Goal: Task Accomplishment & Management: Manage account settings

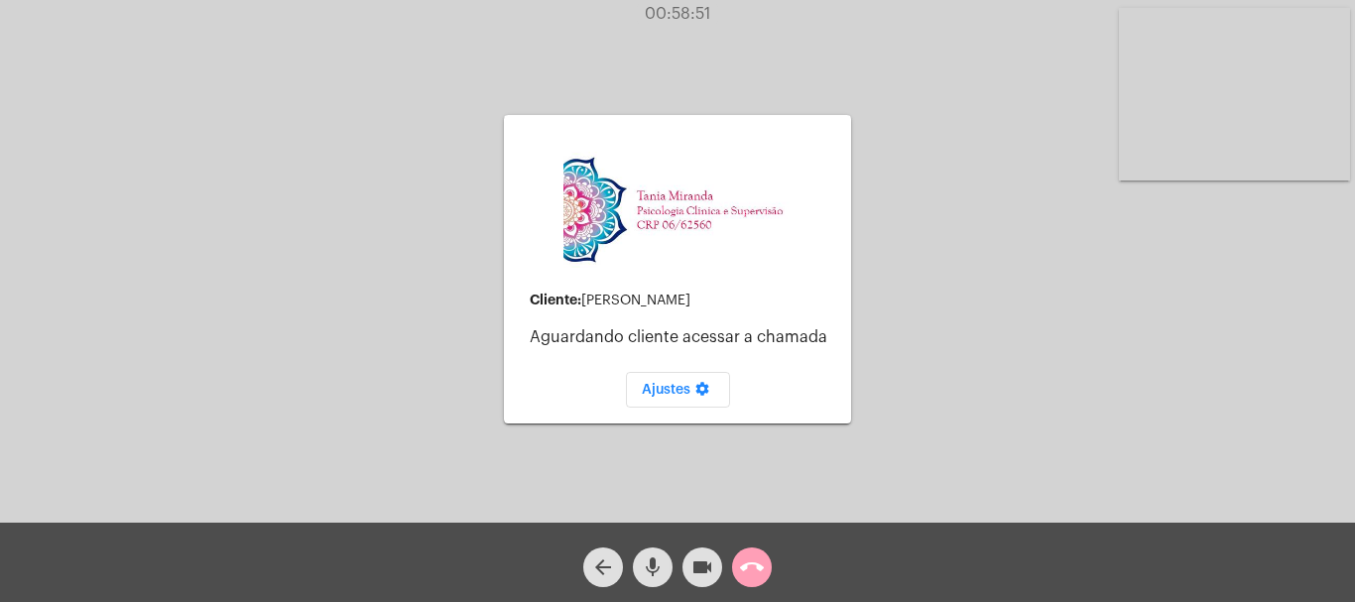
click at [755, 560] on mat-icon "call_end" at bounding box center [752, 567] width 24 height 24
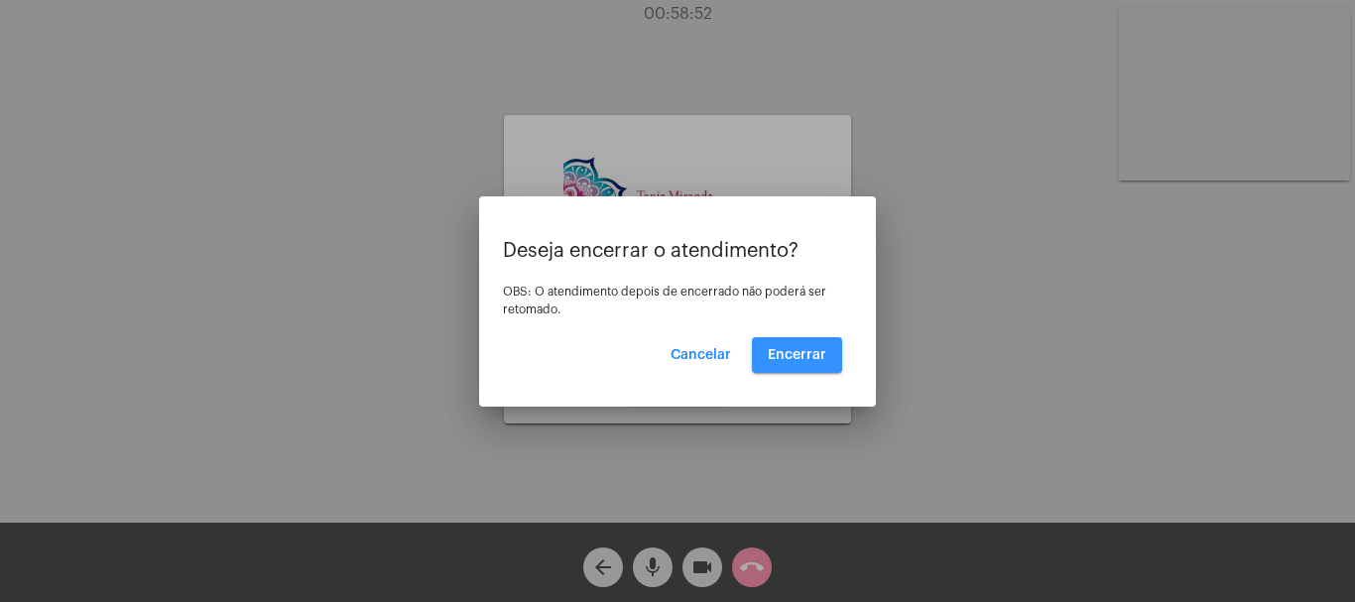
click at [796, 360] on span "Encerrar" at bounding box center [797, 355] width 59 height 14
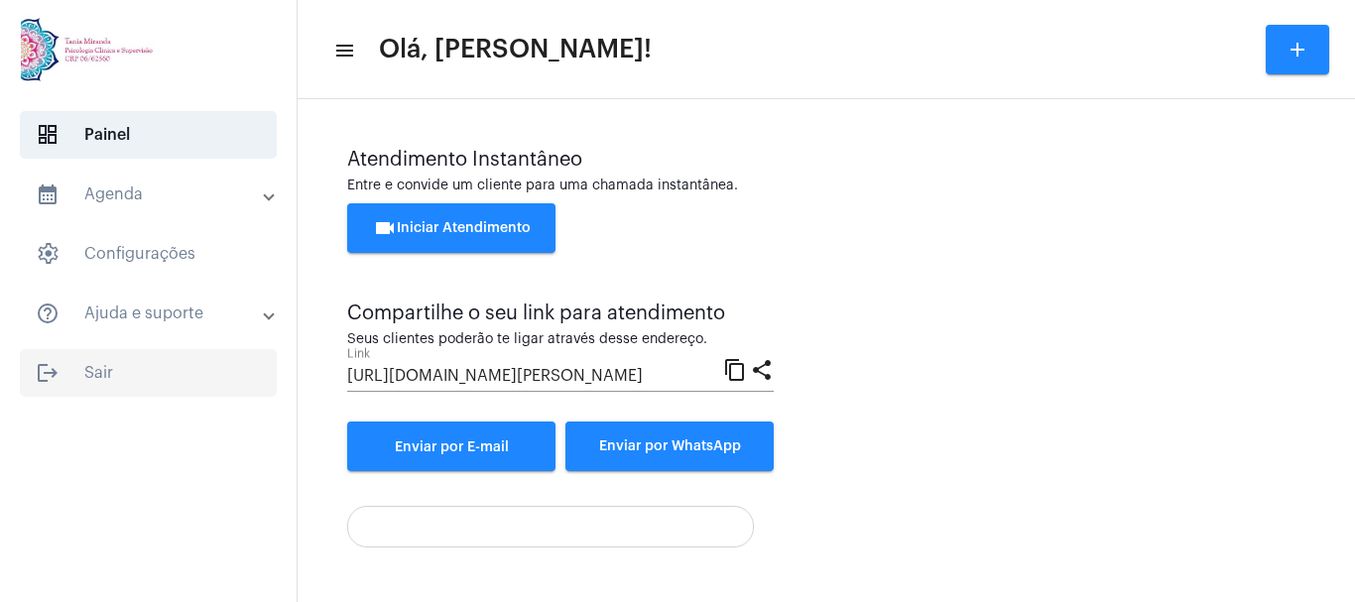
click at [95, 372] on span "logout Sair" at bounding box center [148, 373] width 257 height 48
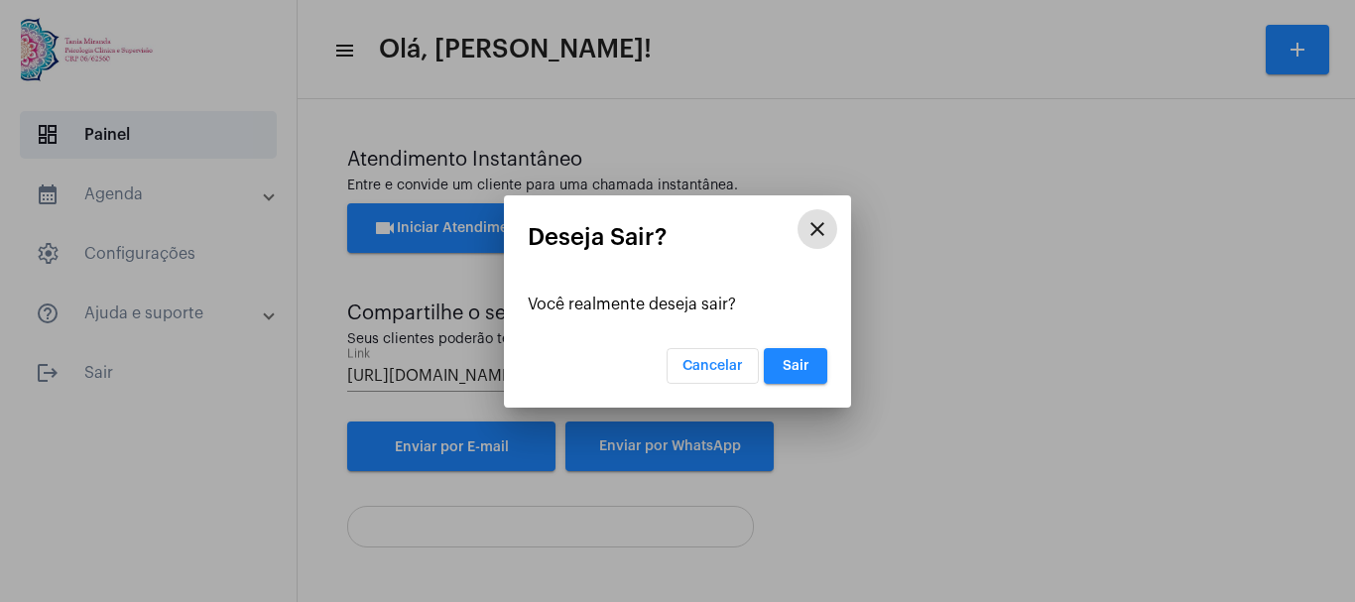
click at [808, 369] on button "Sair" at bounding box center [795, 366] width 63 height 36
